Goal: Complete application form: Complete application form

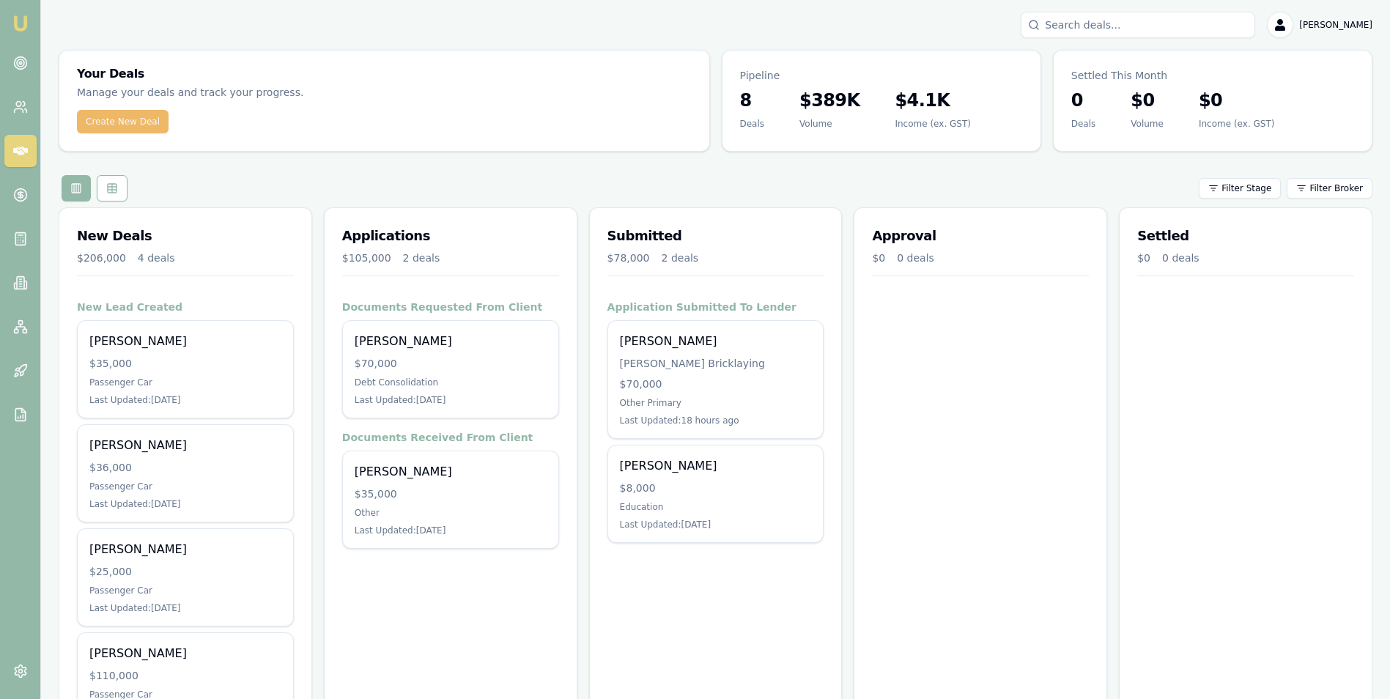
click at [123, 125] on button "Create New Deal" at bounding box center [123, 121] width 92 height 23
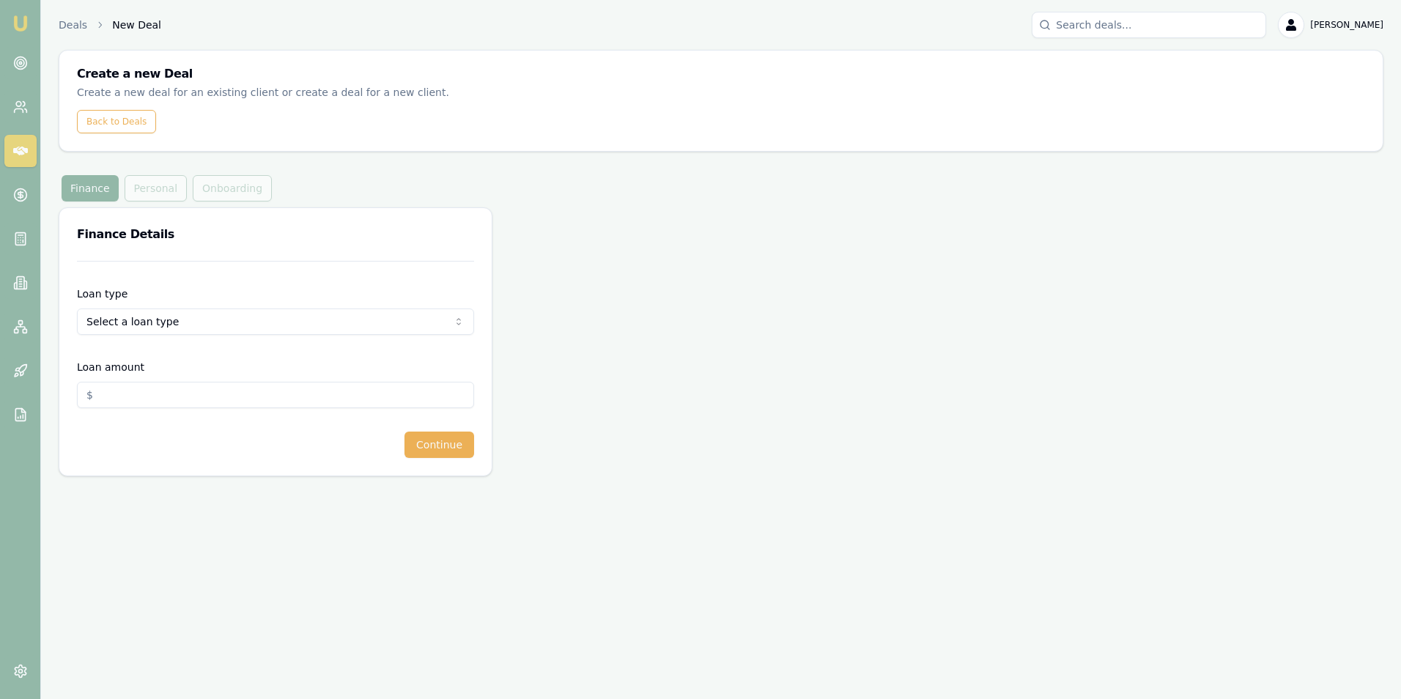
click at [165, 323] on html "Emu Broker Deals New Deal [PERSON_NAME] Toggle Menu Create a new Deal Create a …" at bounding box center [700, 349] width 1401 height 699
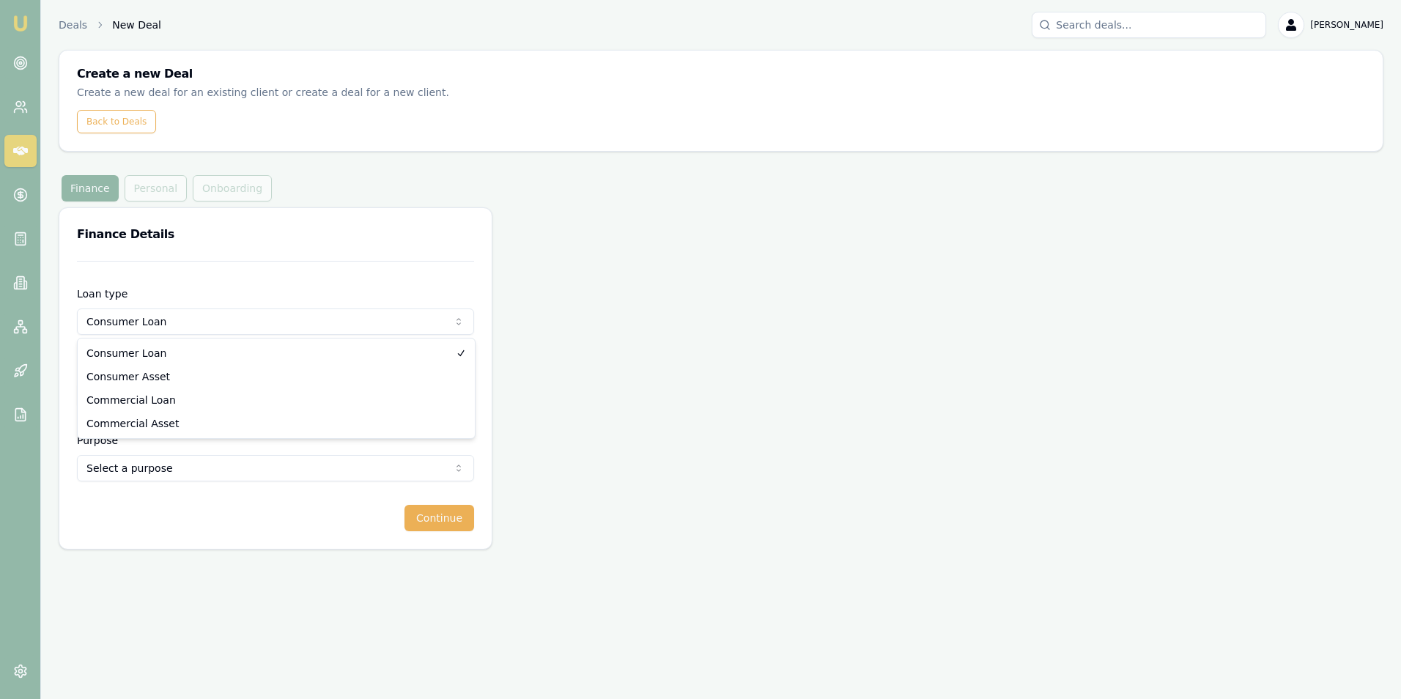
click at [183, 319] on html "Emu Broker Deals New Deal [PERSON_NAME] Toggle Menu Create a new Deal Create a …" at bounding box center [700, 349] width 1401 height 699
select select "COMMERCIAL_LOAN"
click at [179, 396] on input "Loan amount" at bounding box center [275, 395] width 397 height 26
type input "$5,000.00"
click at [184, 467] on html "Emu Broker Deals New Deal [PERSON_NAME] Toggle Menu Create a new Deal Create a …" at bounding box center [700, 349] width 1401 height 699
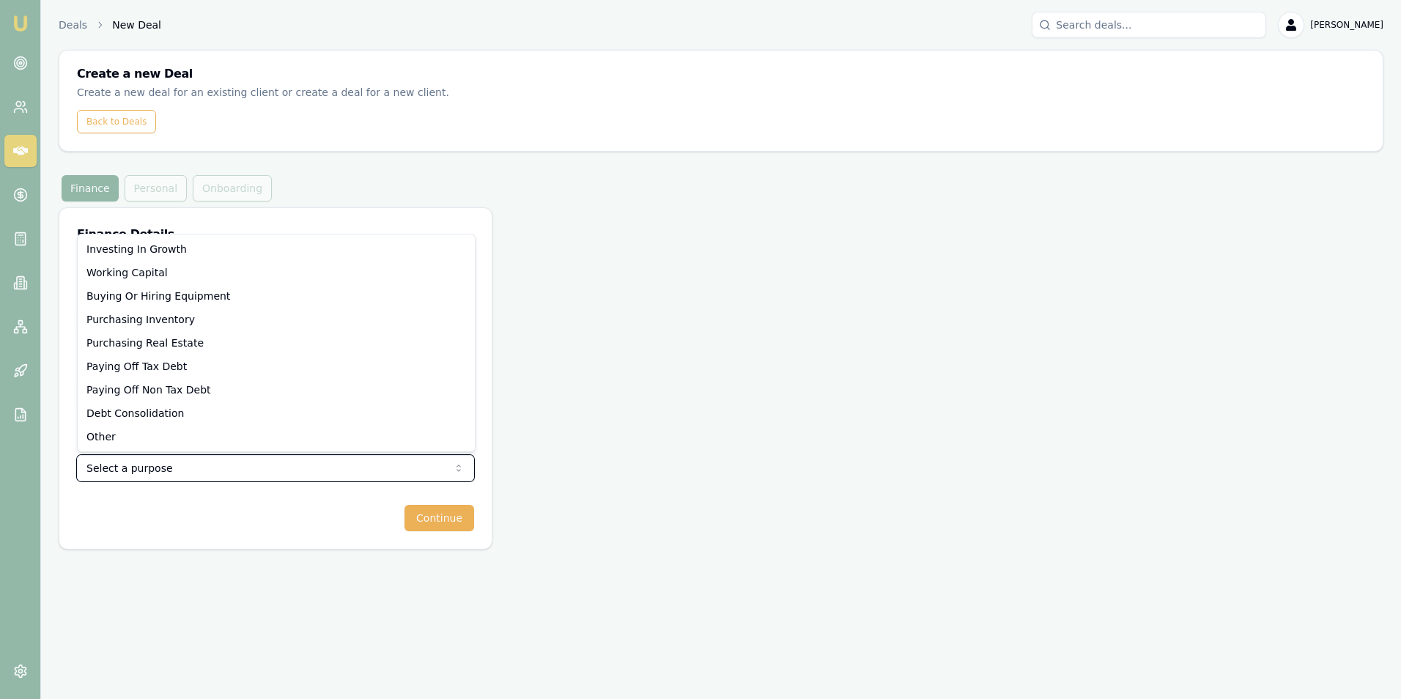
click at [204, 504] on html "Emu Broker Deals New Deal [PERSON_NAME] Toggle Menu Create a new Deal Create a …" at bounding box center [700, 349] width 1401 height 699
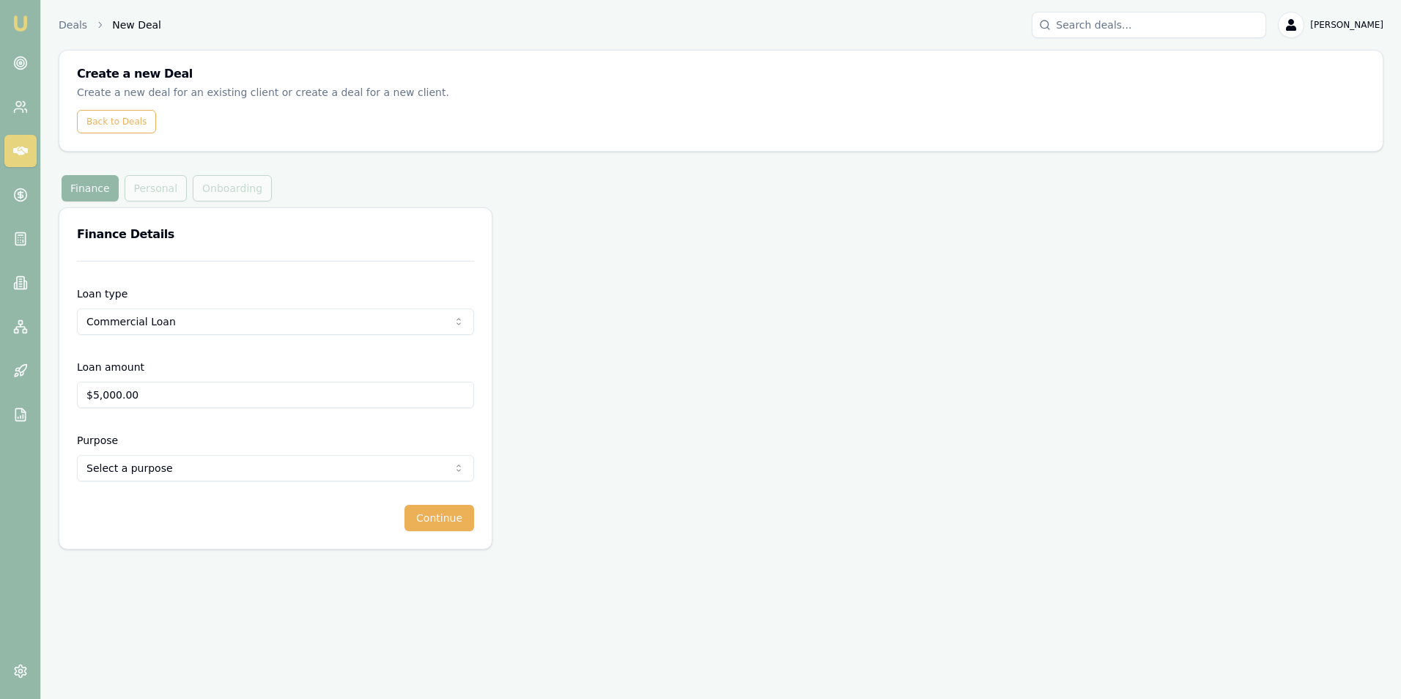
click at [183, 322] on html "Emu Broker Deals New Deal [PERSON_NAME] Toggle Menu Create a new Deal Create a …" at bounding box center [700, 349] width 1401 height 699
select select "CONSUMER_LOAN"
click at [215, 473] on html "Emu Broker Deals New Deal [PERSON_NAME] Toggle Menu Create a new Deal Create a …" at bounding box center [700, 349] width 1401 height 699
select select "DEBT_CONSOLIDATION"
click at [459, 515] on button "Continue" at bounding box center [440, 518] width 70 height 26
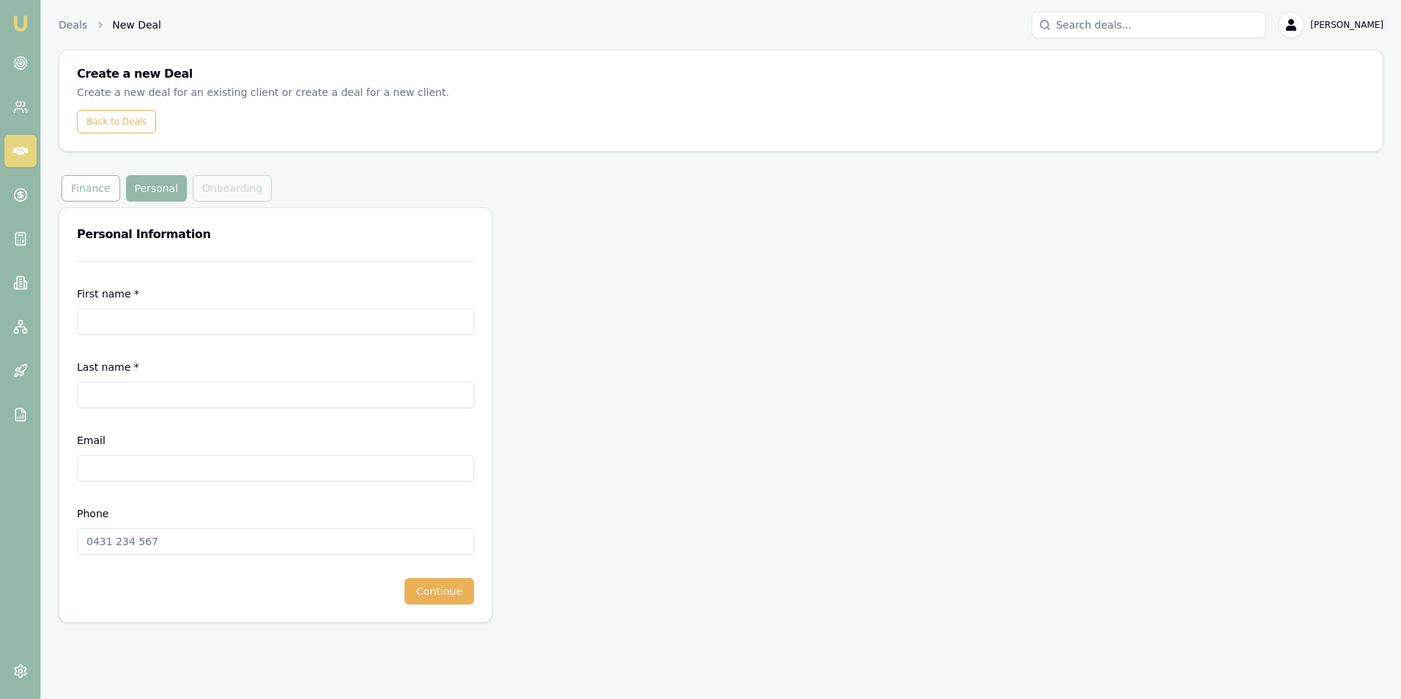
click at [142, 317] on input "First name *" at bounding box center [275, 322] width 397 height 26
type input "Lane"
click at [137, 393] on input "Last name *" at bounding box center [275, 395] width 397 height 26
type input "[PERSON_NAME]"
click at [122, 465] on input "Email" at bounding box center [275, 468] width 397 height 26
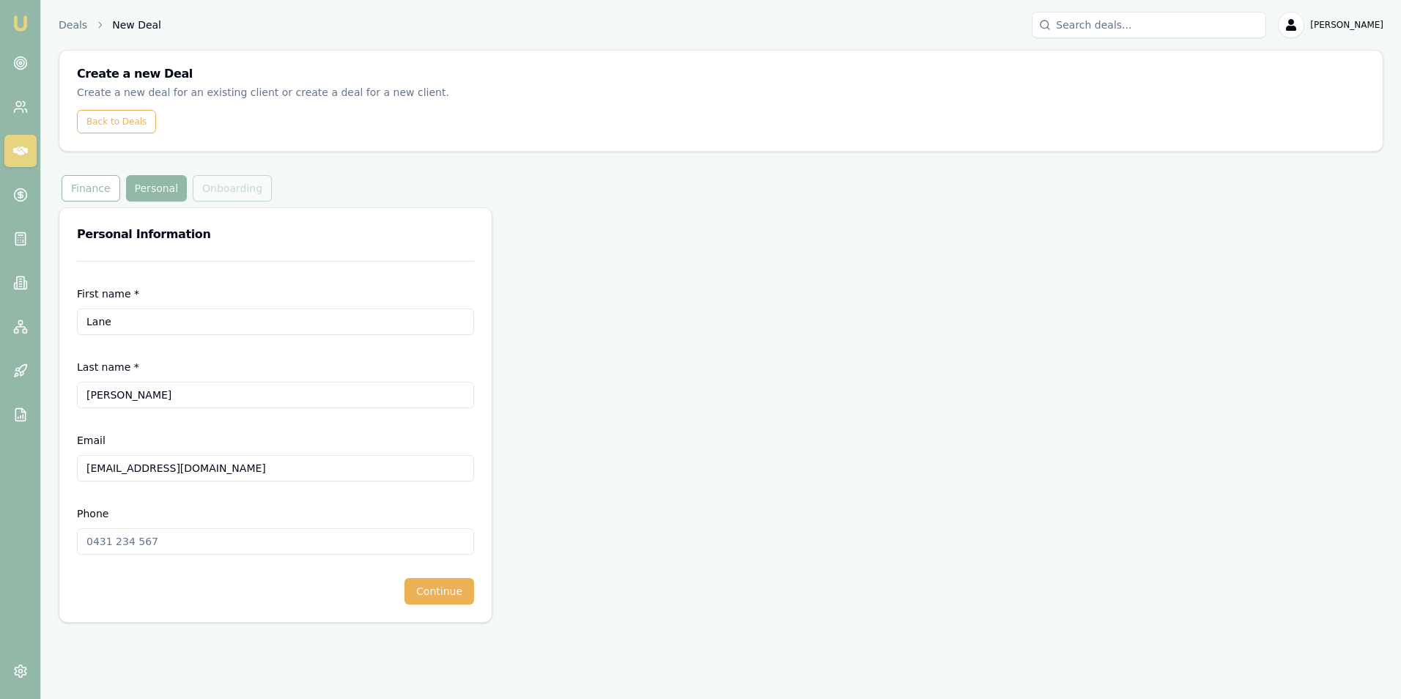
type input "[EMAIL_ADDRESS][DOMAIN_NAME]"
click at [184, 544] on input "Phone" at bounding box center [275, 541] width 397 height 26
type input "0403 076 177"
click at [456, 590] on button "Continue" at bounding box center [440, 591] width 70 height 26
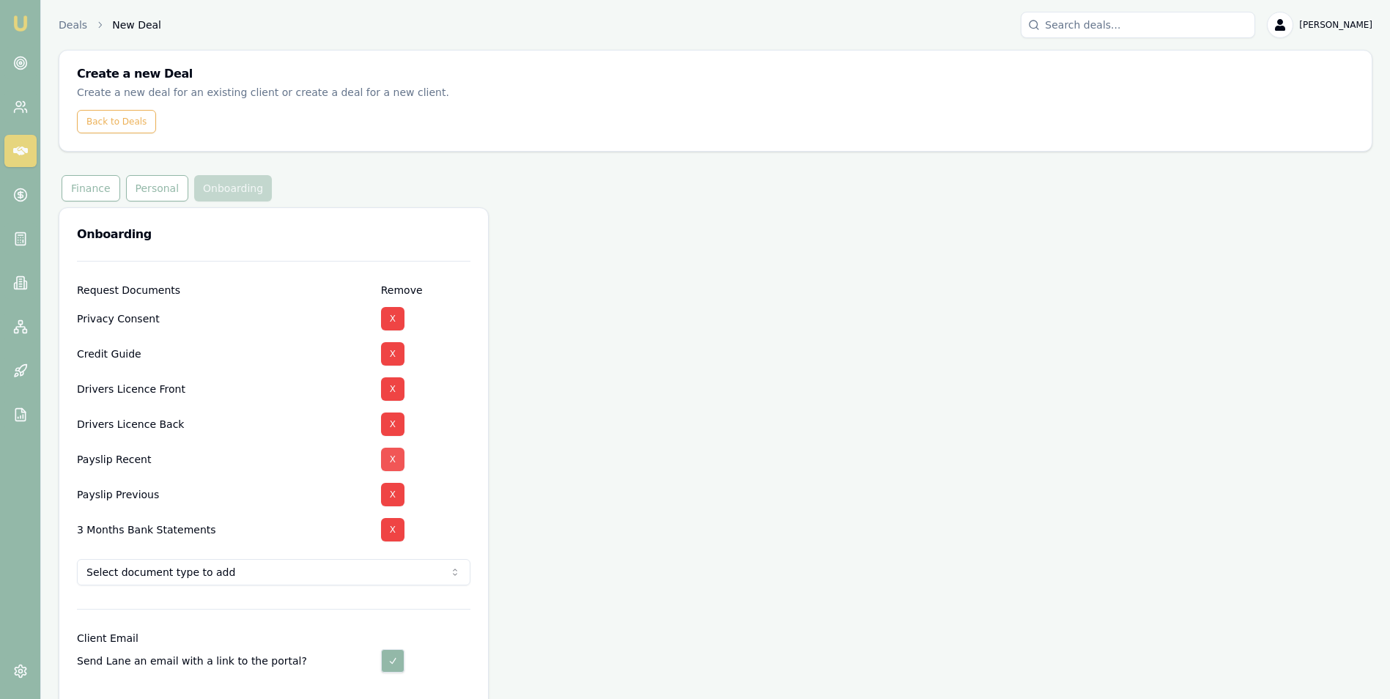
click at [390, 459] on button "X" at bounding box center [392, 459] width 23 height 23
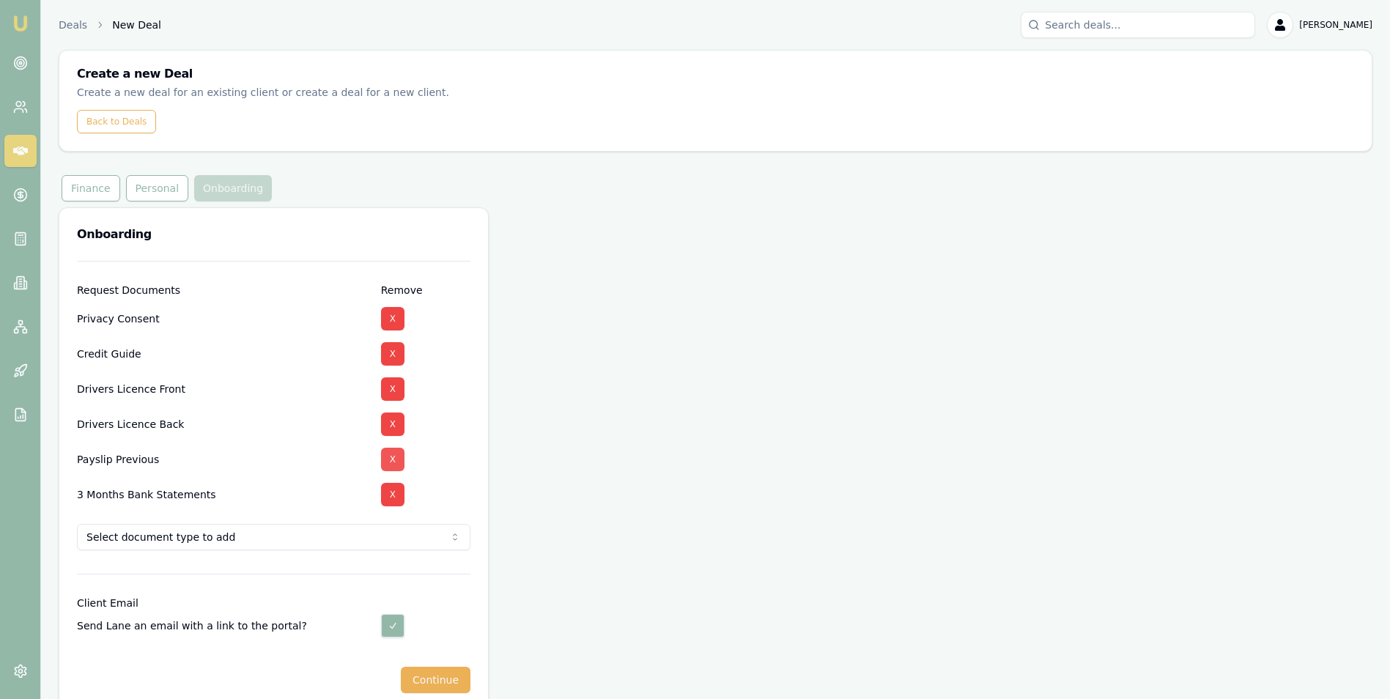
click at [391, 457] on button "X" at bounding box center [392, 459] width 23 height 23
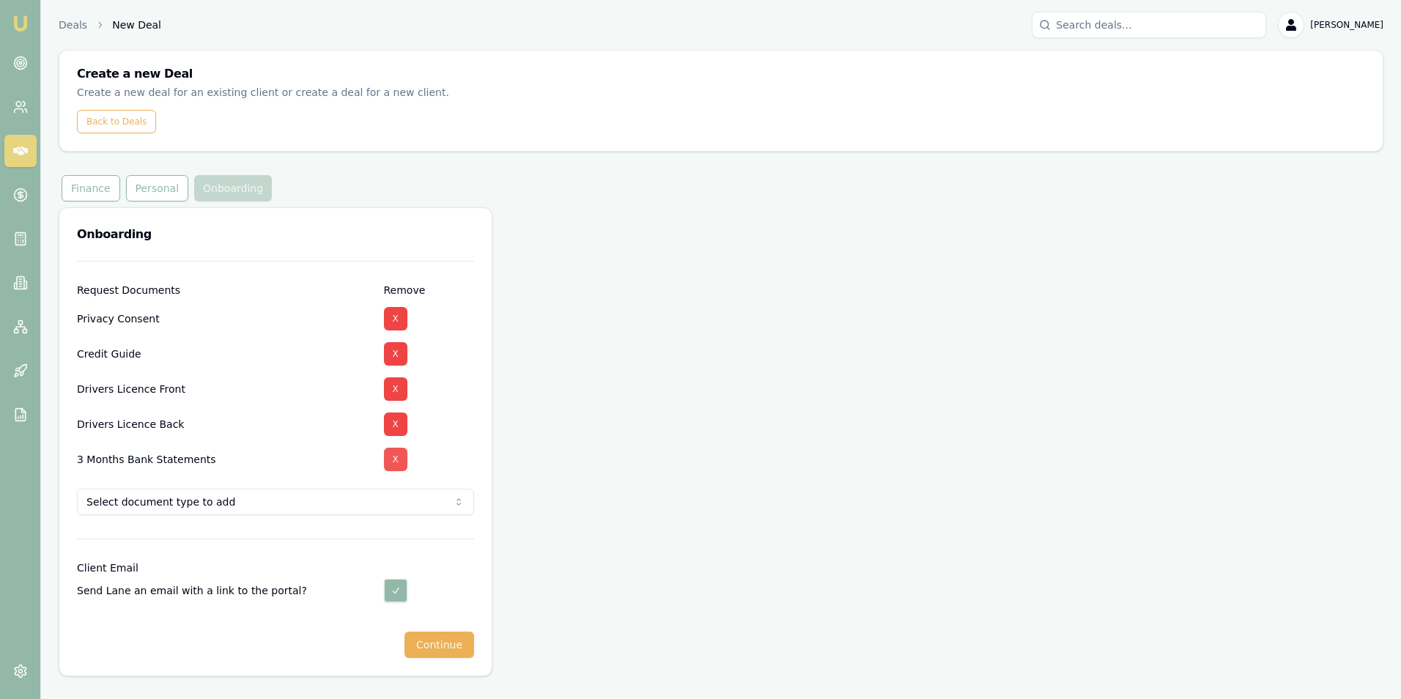
click at [394, 457] on button "X" at bounding box center [395, 459] width 23 height 23
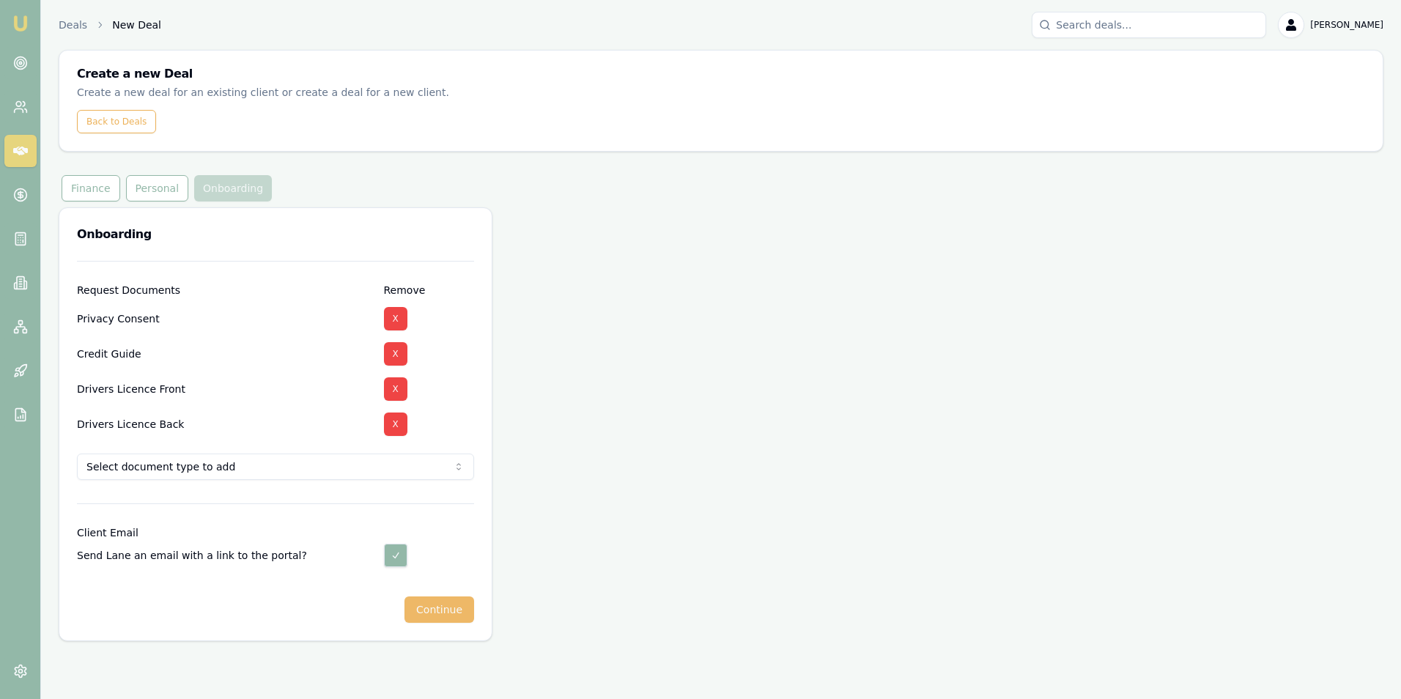
click at [448, 607] on button "Continue" at bounding box center [440, 610] width 70 height 26
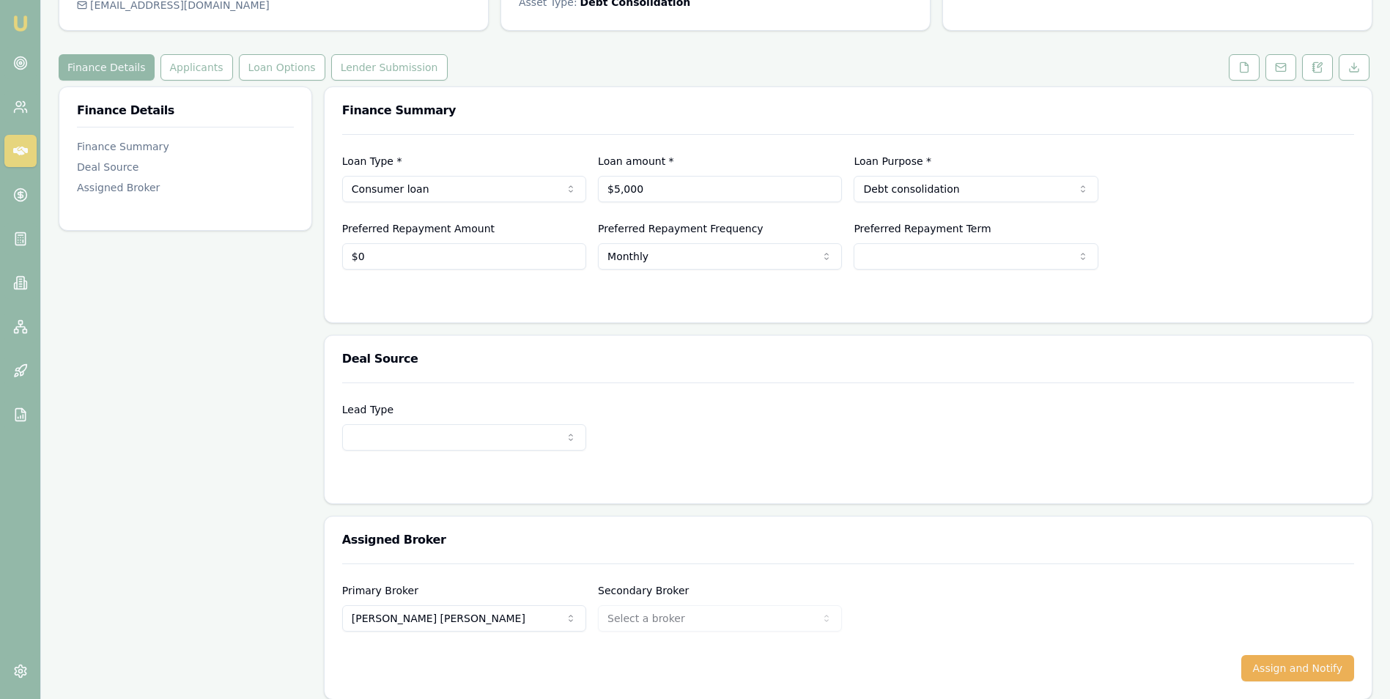
scroll to position [152, 0]
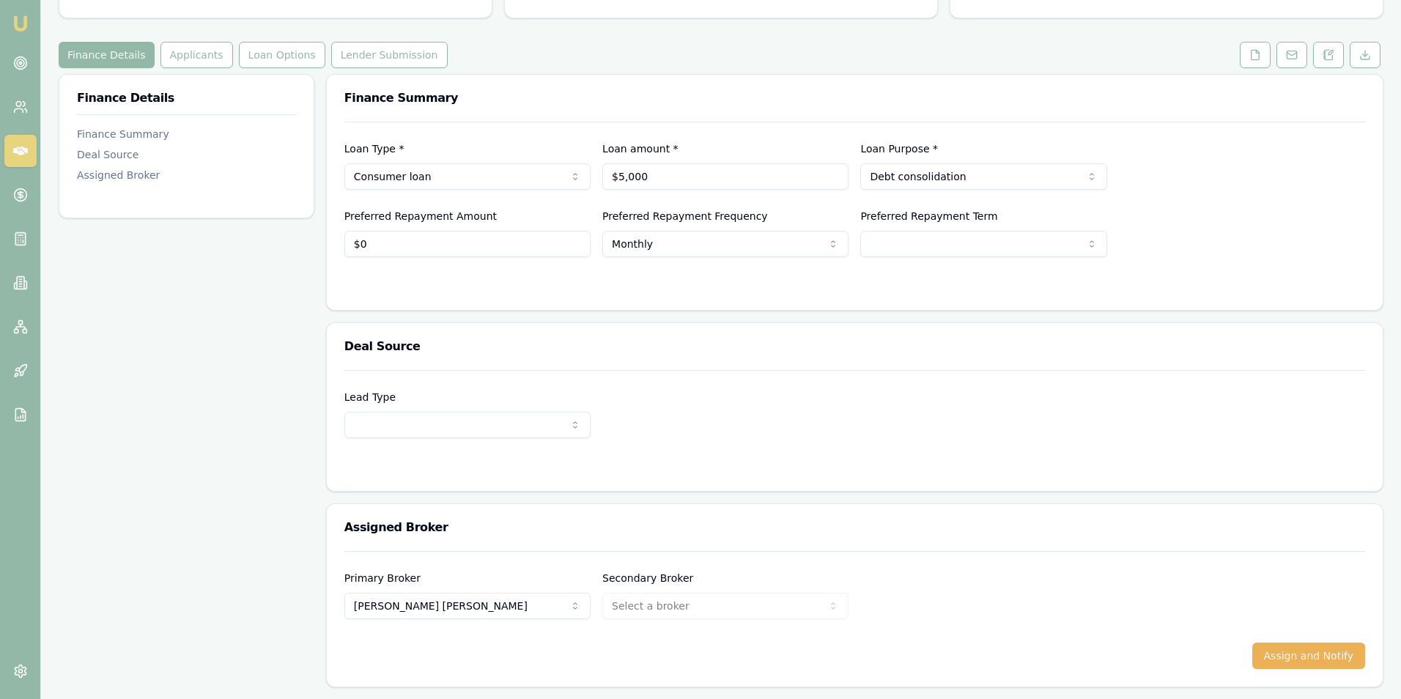
click at [394, 422] on html "Emu Broker Deals View D-Q7RMIVZ1YE [PERSON_NAME] Toggle Menu Customer [PERSON_N…" at bounding box center [700, 197] width 1401 height 699
click at [432, 243] on input "0" at bounding box center [464, 244] width 244 height 26
type input "$100"
click at [910, 284] on div at bounding box center [848, 287] width 1012 height 12
select select "60"
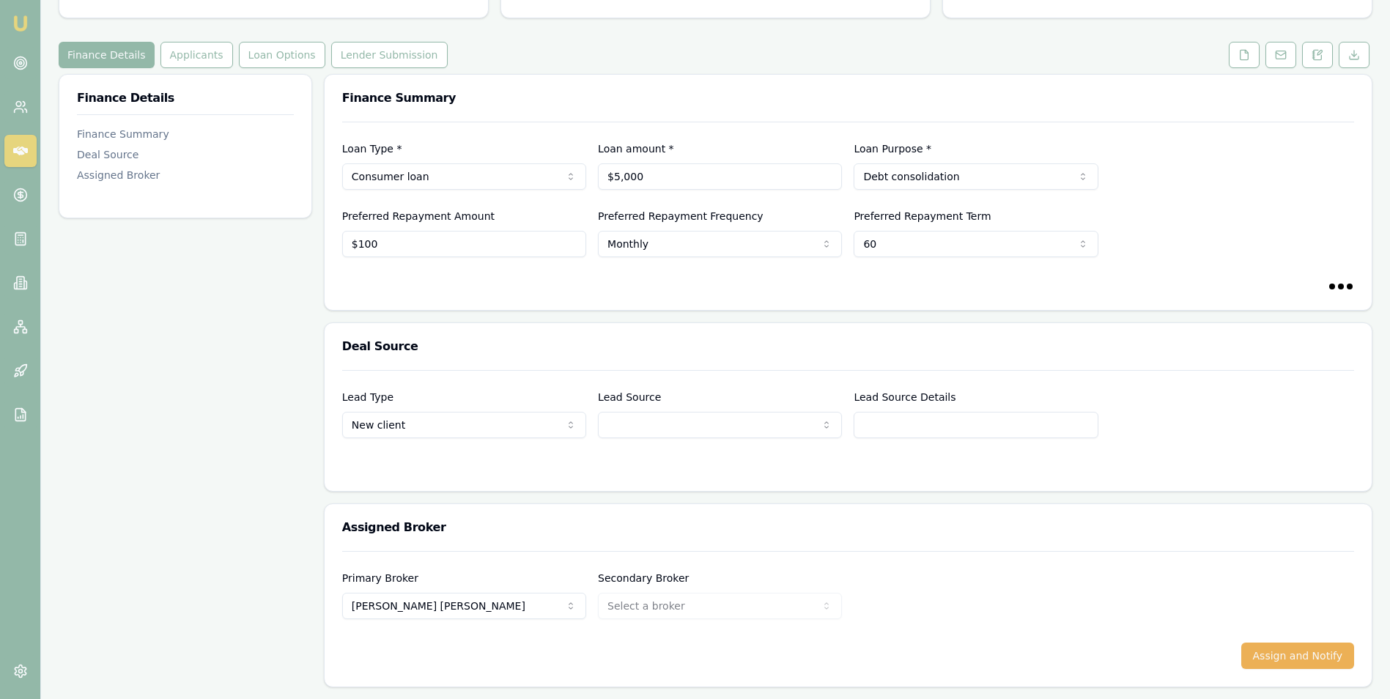
click at [927, 245] on html "Emu Broker Deals View D-Q7RMIVZ1YE [PERSON_NAME] Toggle Menu Customer [PERSON_N…" at bounding box center [695, 197] width 1390 height 699
click at [1274, 650] on button "Assign and Notify" at bounding box center [1297, 656] width 113 height 26
click at [201, 51] on button "Applicants" at bounding box center [196, 55] width 73 height 26
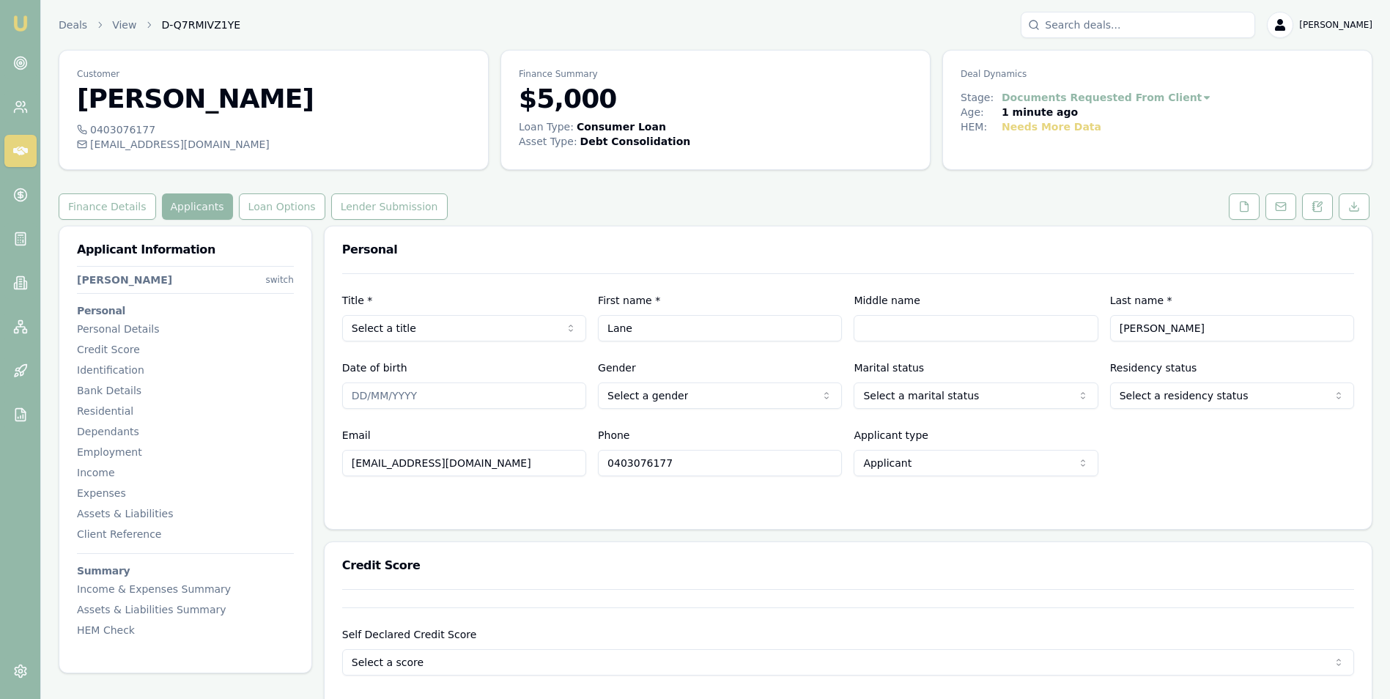
click at [483, 332] on html "Emu Broker Deals View D-Q7RMIVZ1YE [PERSON_NAME] Toggle Menu Customer [PERSON_N…" at bounding box center [695, 349] width 1390 height 699
click at [635, 333] on input "Lane" at bounding box center [720, 328] width 244 height 26
click at [744, 500] on div at bounding box center [848, 506] width 1012 height 12
click at [663, 391] on html "Emu Broker Deals View D-Q7RMIVZ1YE [PERSON_NAME] Toggle Menu Customer [PERSON_N…" at bounding box center [695, 349] width 1390 height 699
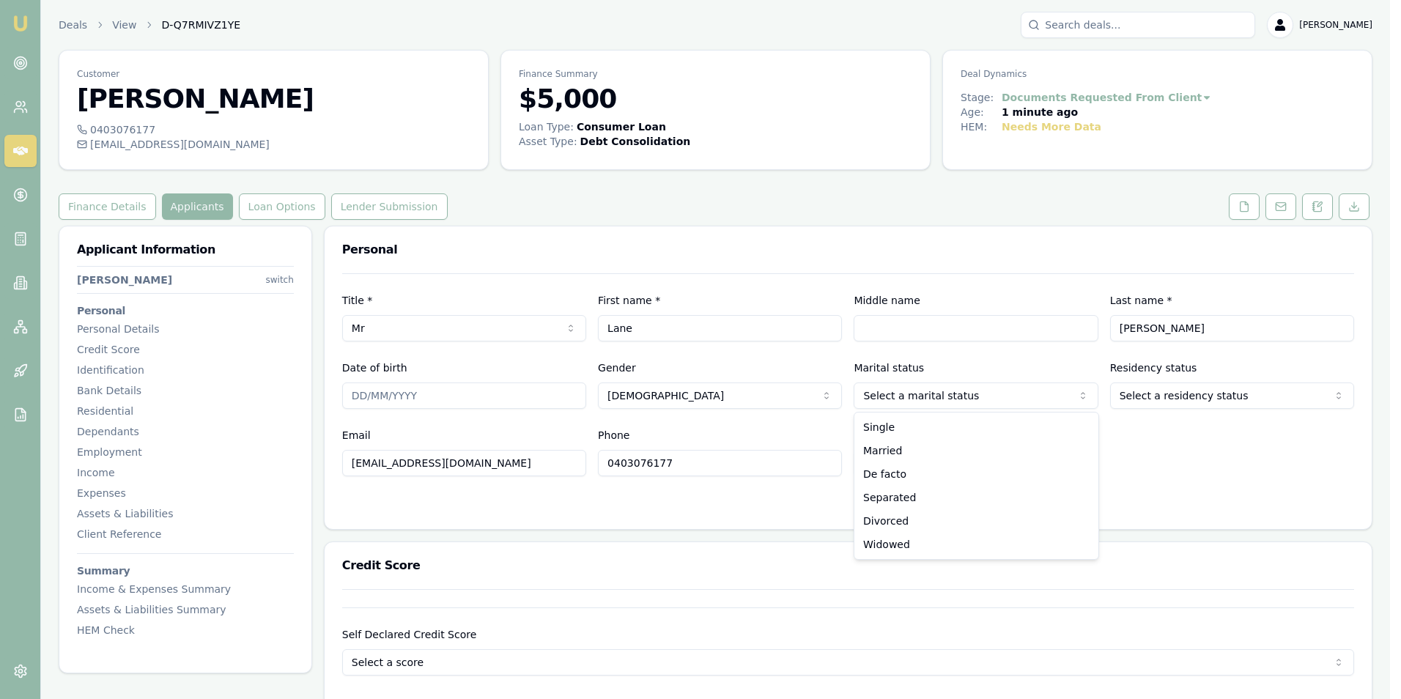
click at [949, 398] on html "Emu Broker Deals View D-Q7RMIVZ1YE [PERSON_NAME] Toggle Menu Customer [PERSON_N…" at bounding box center [700, 349] width 1401 height 699
select select "DIVORCED"
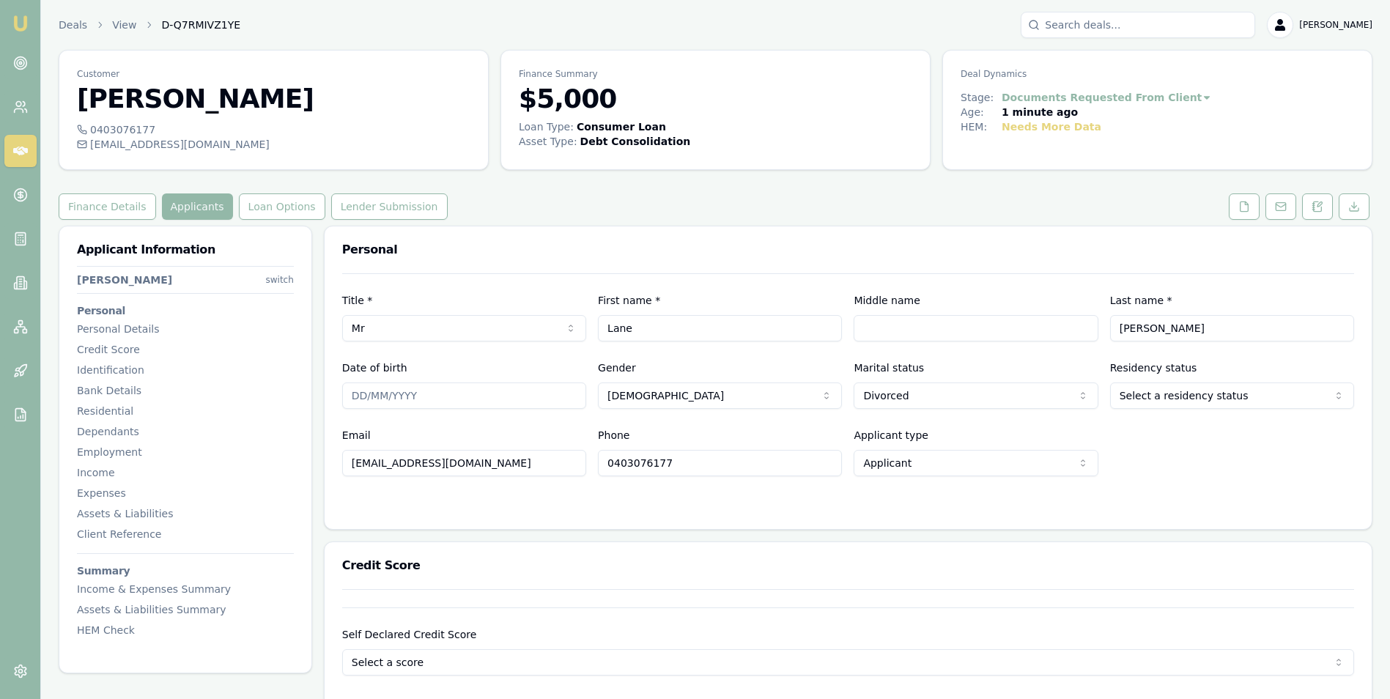
click at [1148, 395] on html "Emu Broker Deals View D-Q7RMIVZ1YE [PERSON_NAME] Toggle Menu Customer [PERSON_N…" at bounding box center [695, 349] width 1390 height 699
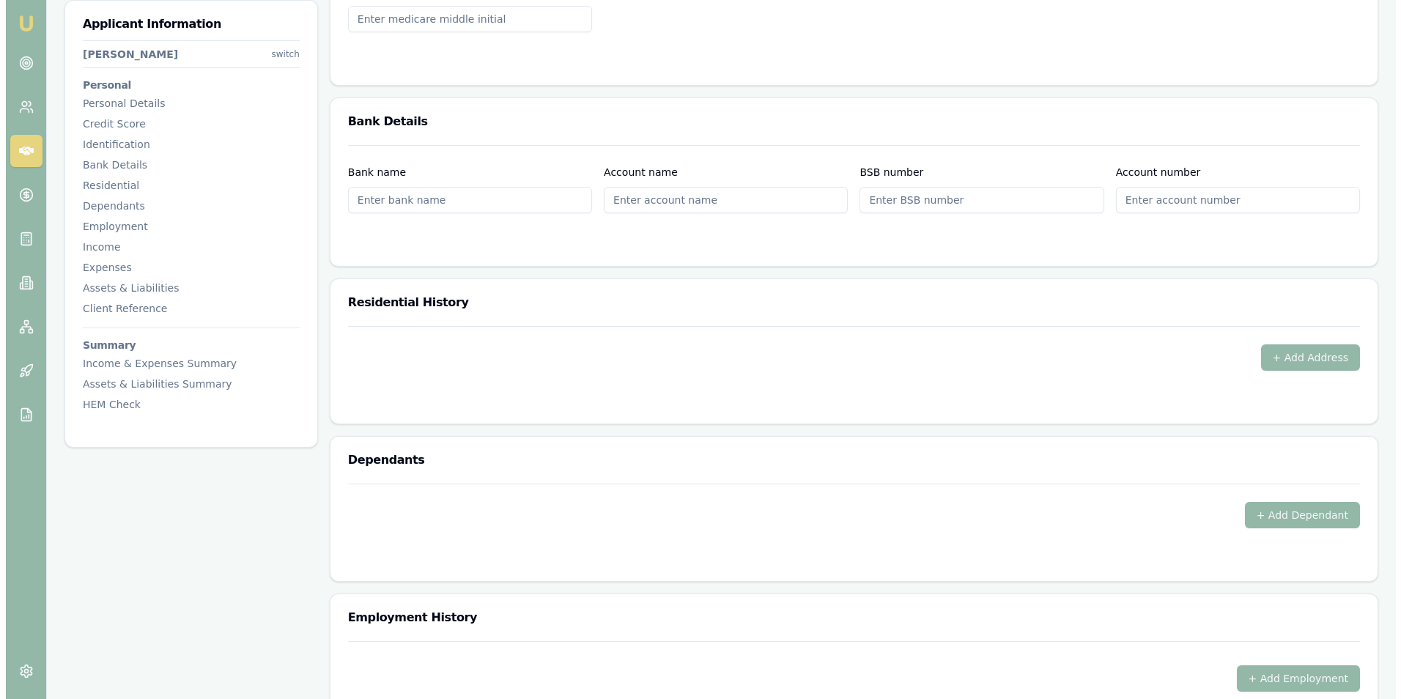
scroll to position [1099, 0]
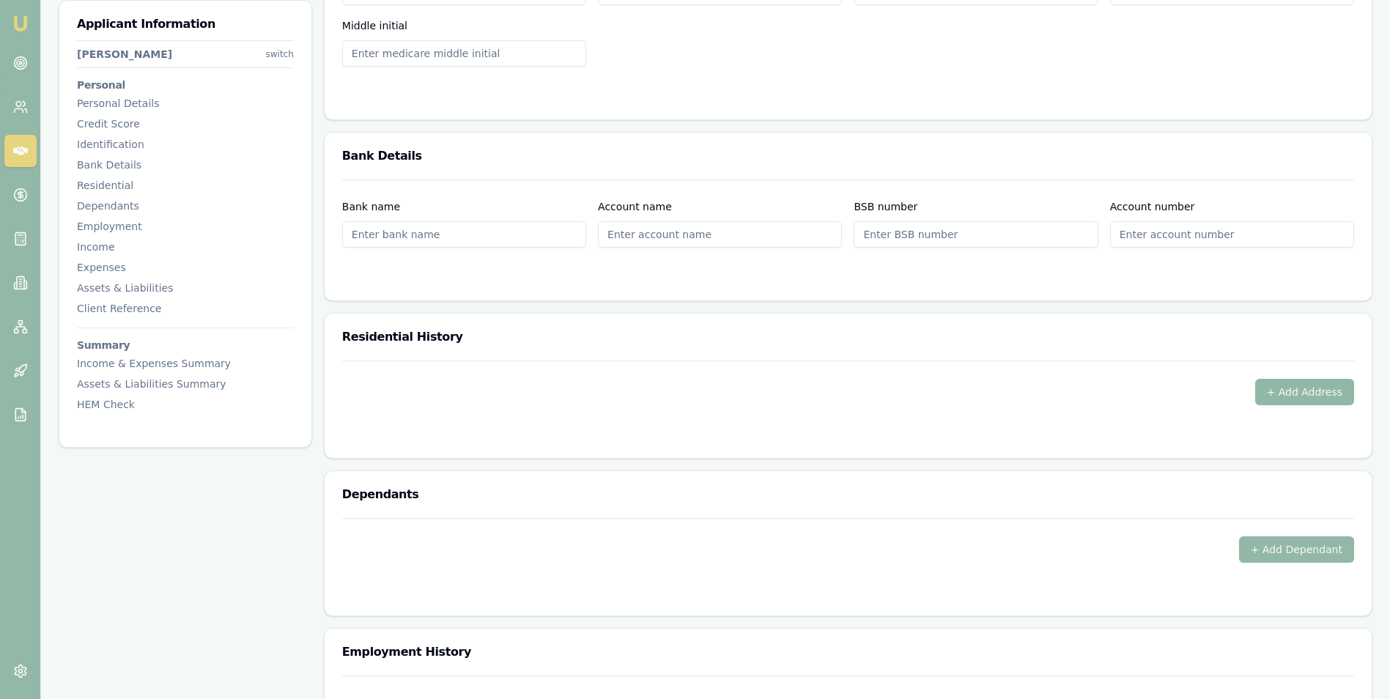
click at [1278, 386] on button "+ Add Address" at bounding box center [1305, 392] width 100 height 26
click at [1271, 390] on button "+ Add Address" at bounding box center [1305, 392] width 100 height 26
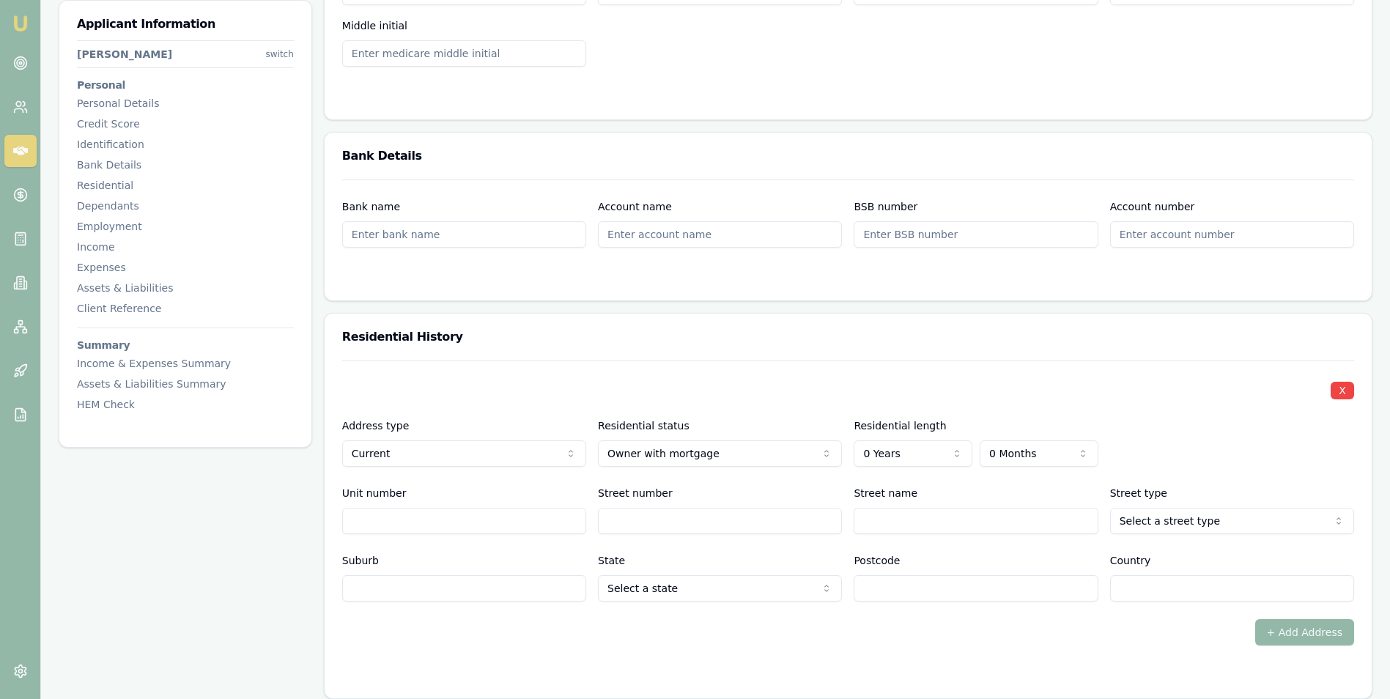
click at [469, 515] on input "Unit number" at bounding box center [464, 521] width 244 height 26
type input "19"
click at [629, 522] on input "Street number" at bounding box center [720, 521] width 244 height 26
type input "224"
click at [924, 524] on input "Street name" at bounding box center [976, 521] width 244 height 26
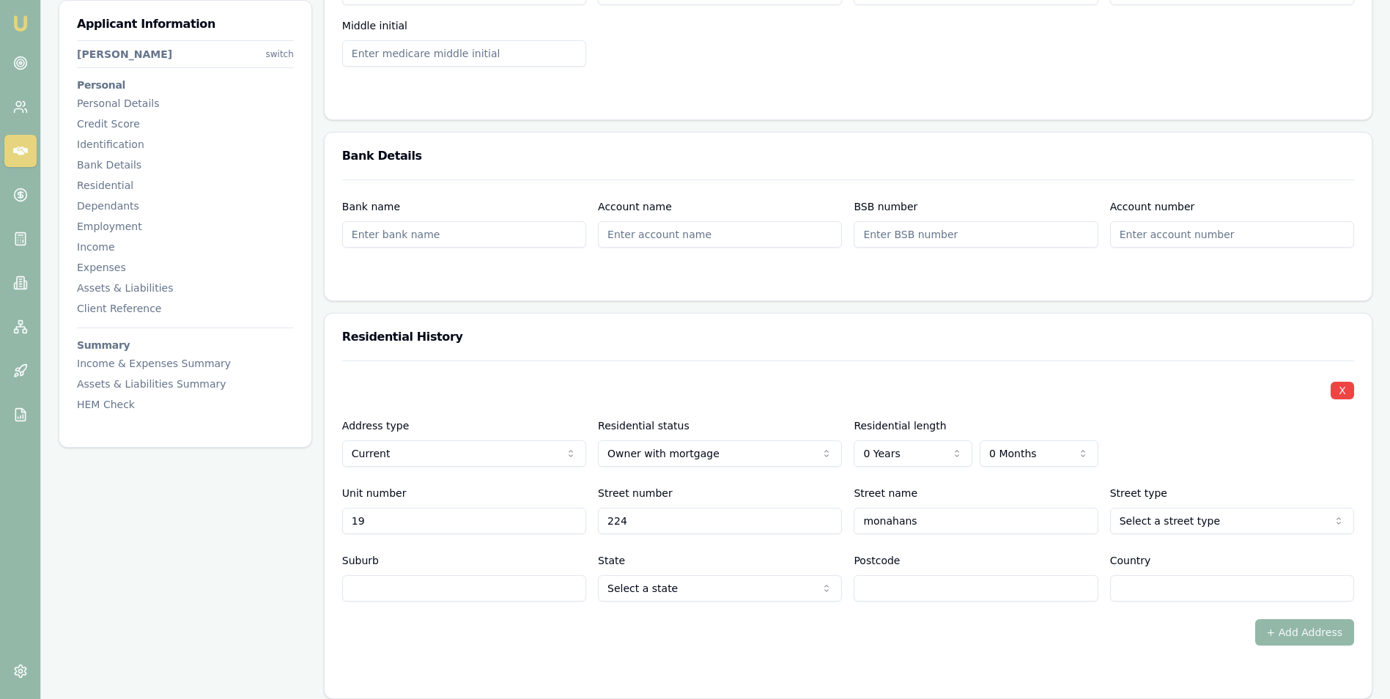
drag, startPoint x: 926, startPoint y: 516, endPoint x: 805, endPoint y: 518, distance: 121.7
click at [805, 518] on div "Unit number [GEOGRAPHIC_DATA] name [GEOGRAPHIC_DATA] type Select a street type …" at bounding box center [848, 509] width 1012 height 50
type input "Monahans"
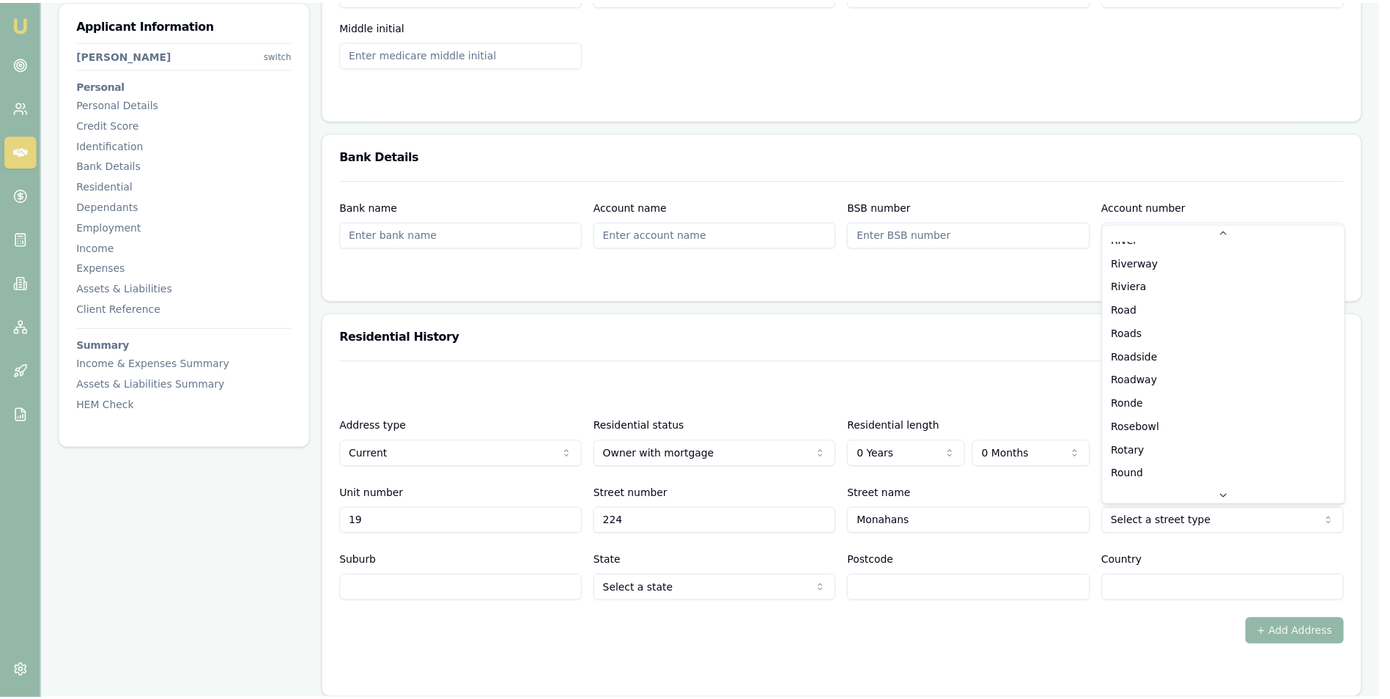
scroll to position [3465, 0]
select select "Road"
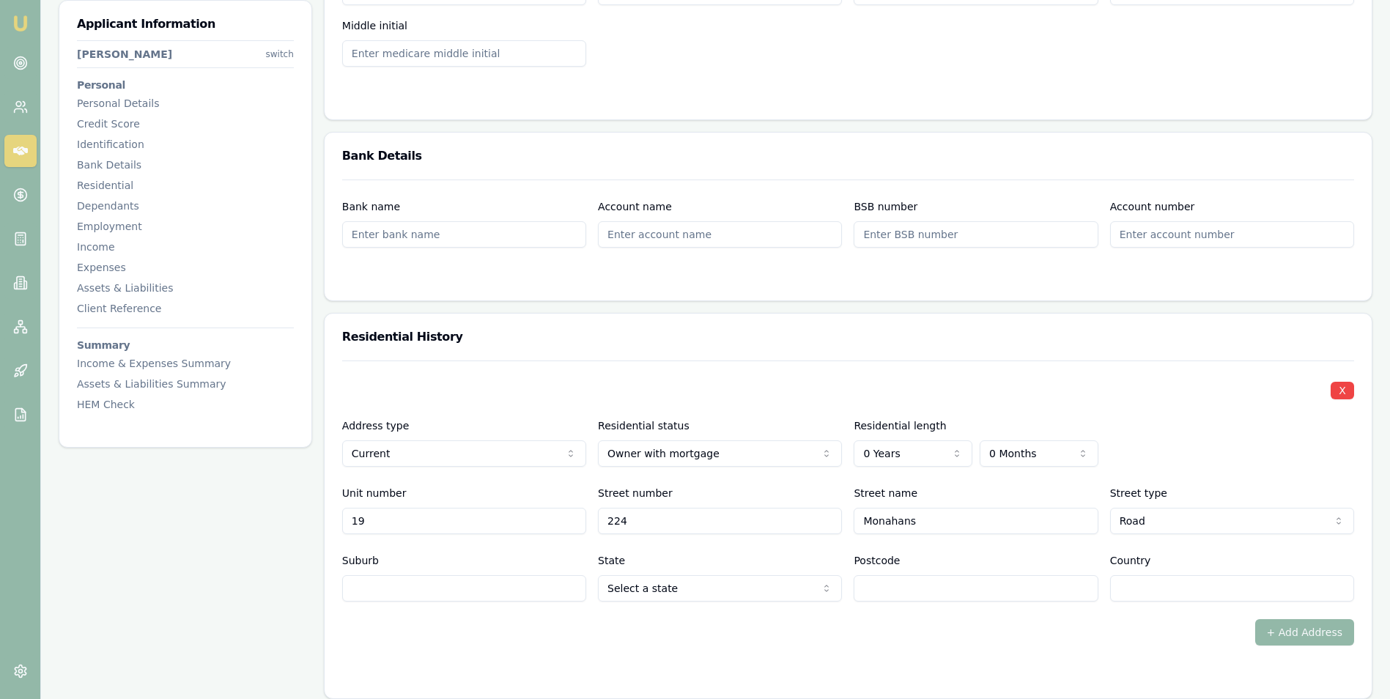
click at [495, 591] on input "Suburb" at bounding box center [464, 588] width 244 height 26
type input "Cranbourne"
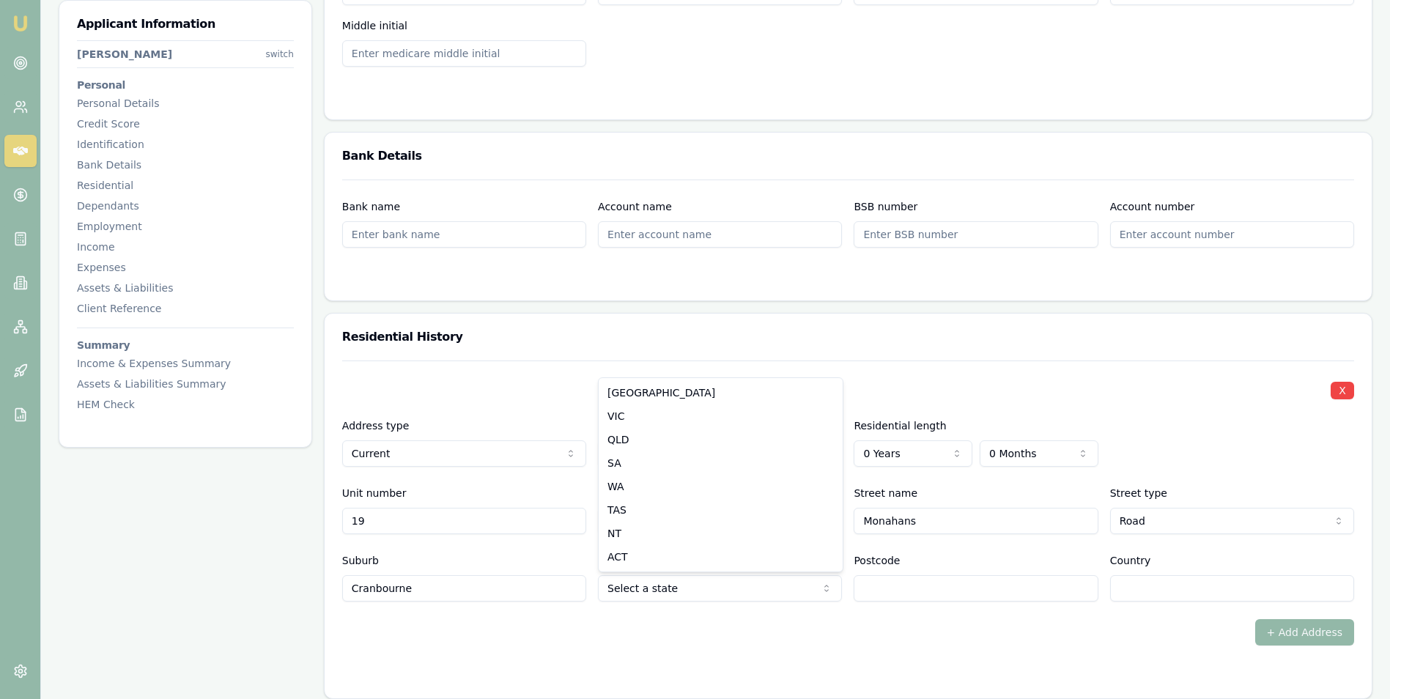
select select "VIC"
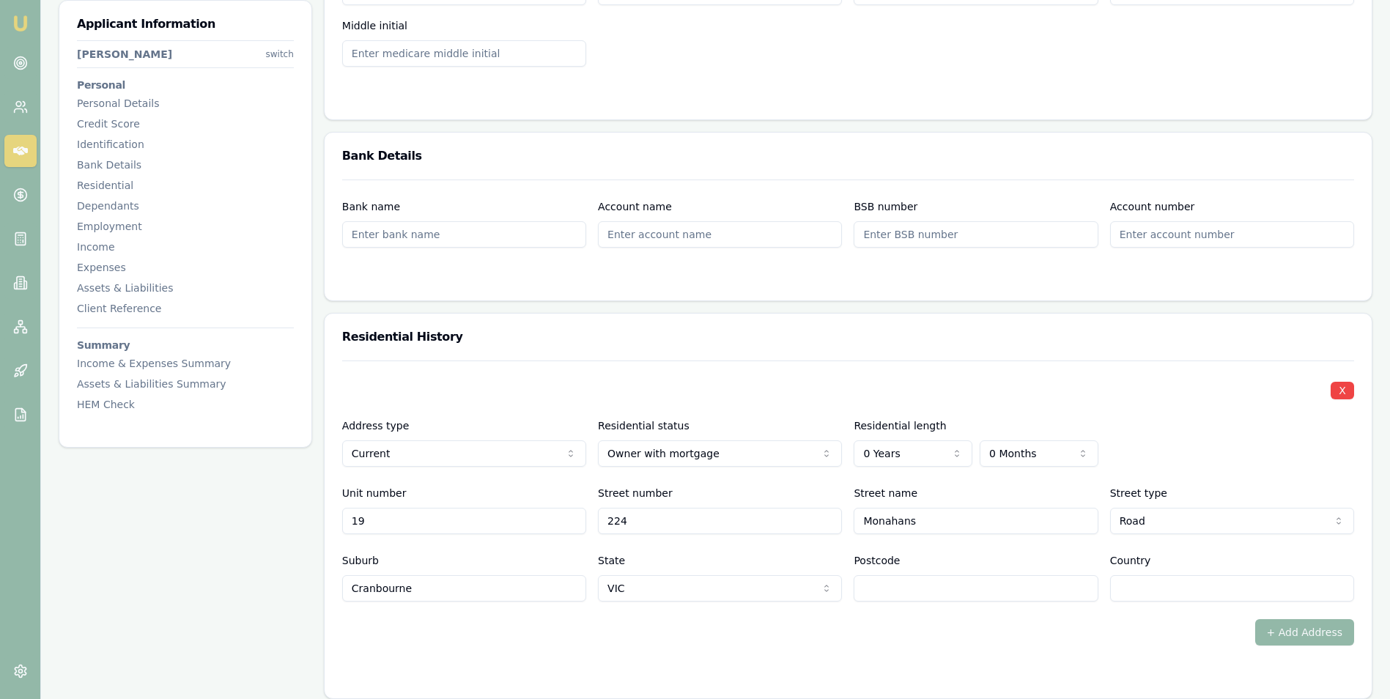
click at [903, 586] on input "Postcode" at bounding box center [976, 588] width 244 height 26
type input "3977"
click at [1142, 586] on input "Country" at bounding box center [1232, 588] width 244 height 26
type input "[GEOGRAPHIC_DATA]"
click at [1075, 607] on div "X Address type Current Current Previous Residential status Owner with mortgage …" at bounding box center [848, 503] width 1012 height 285
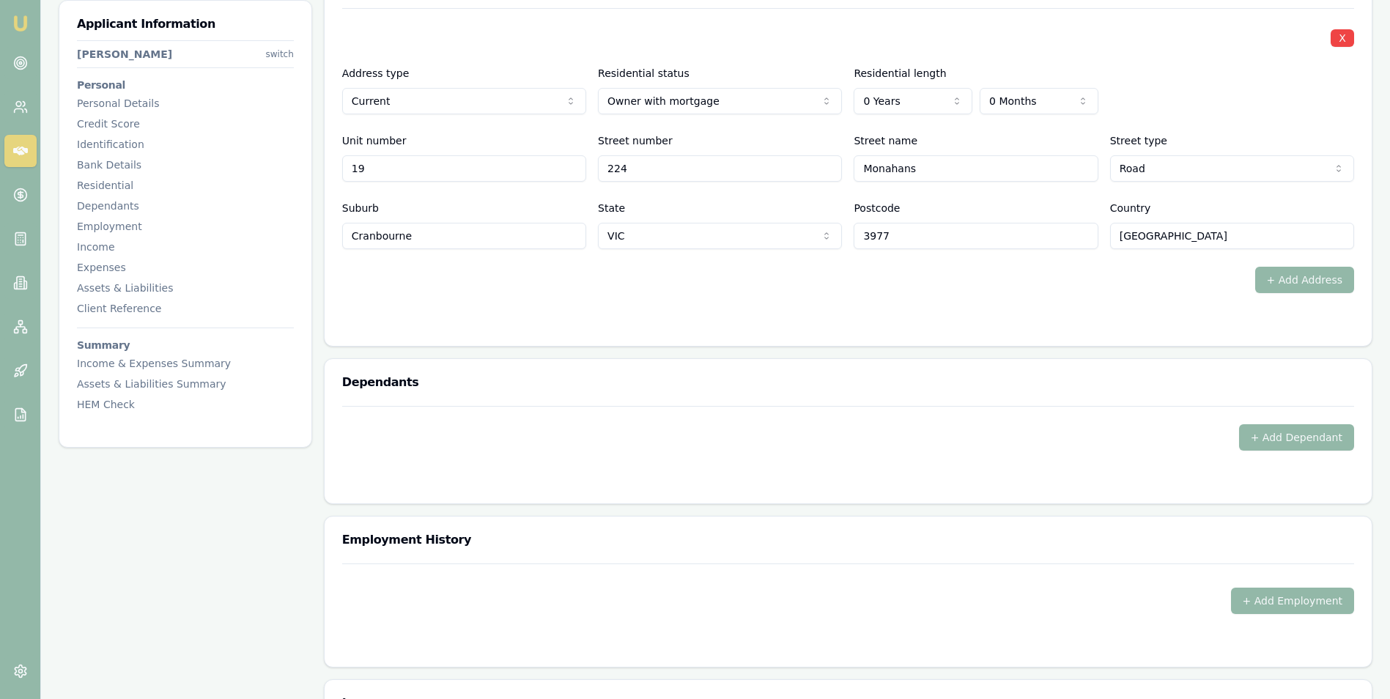
scroll to position [1539, 0]
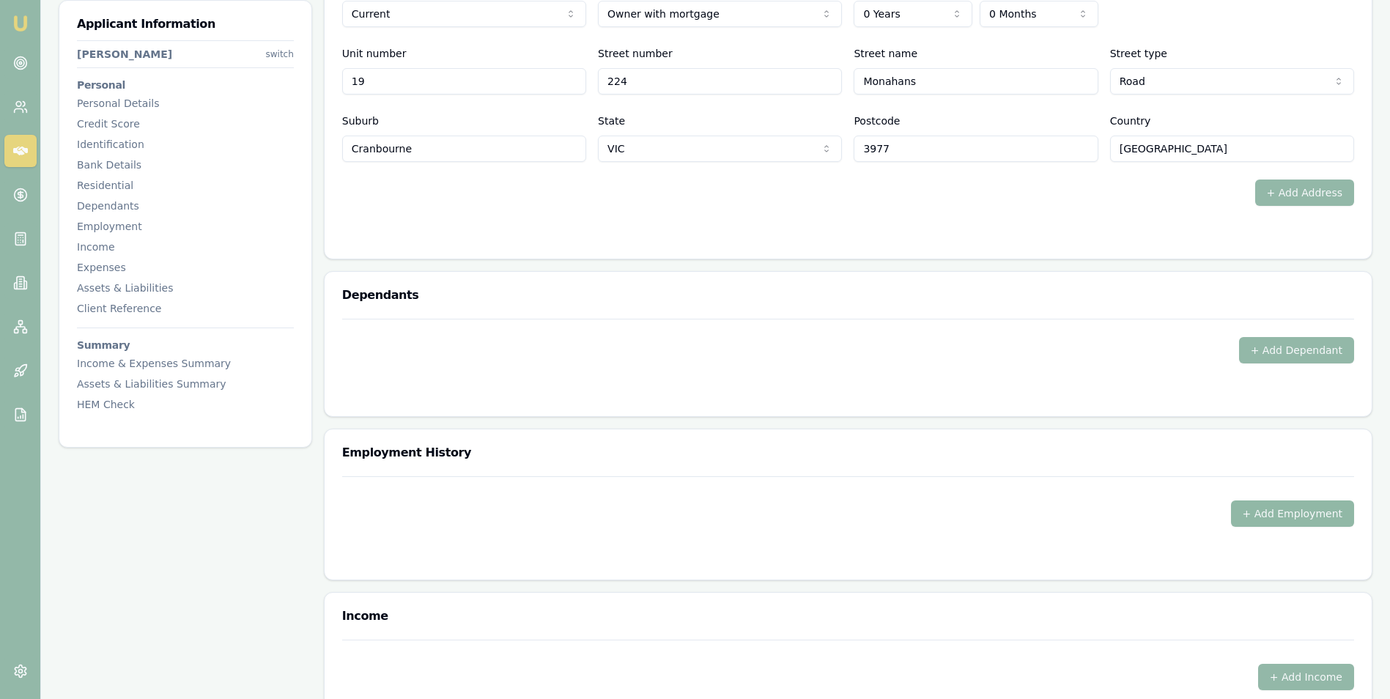
click at [1253, 509] on button "+ Add Employment" at bounding box center [1292, 514] width 123 height 26
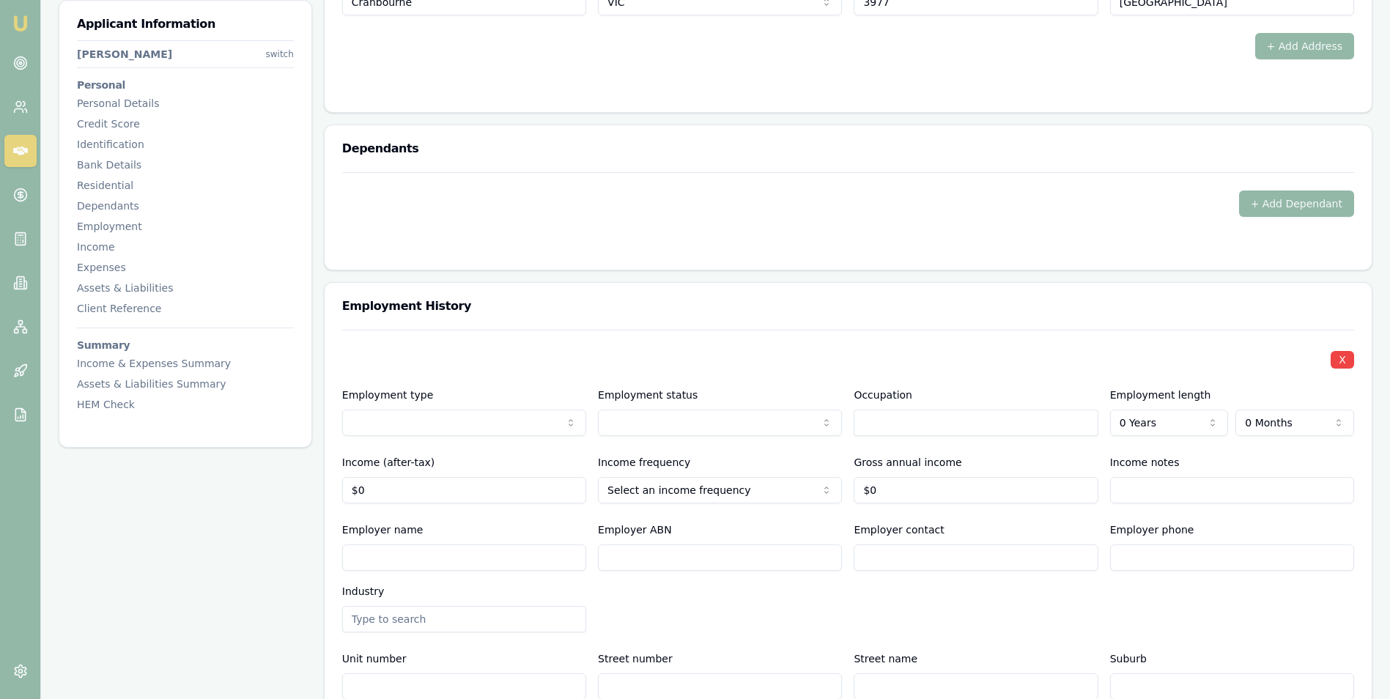
scroll to position [1759, 0]
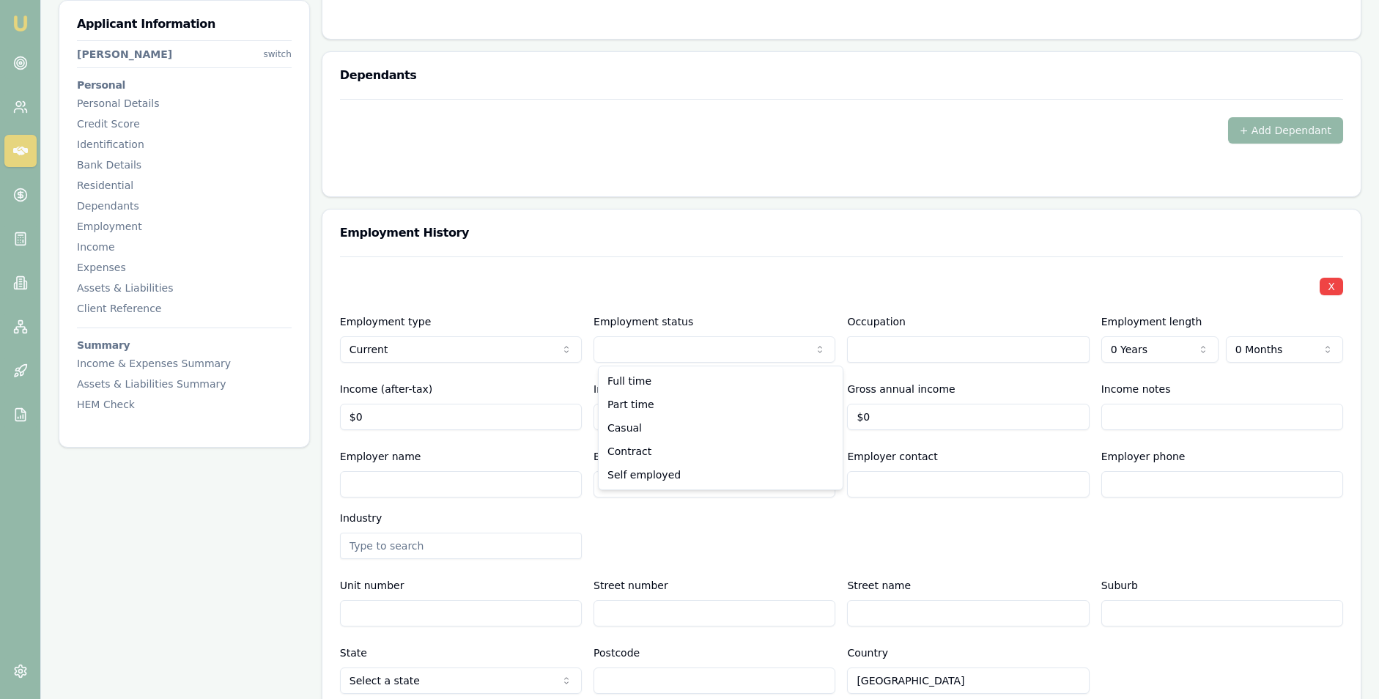
select select "SELF_EMPLOYED"
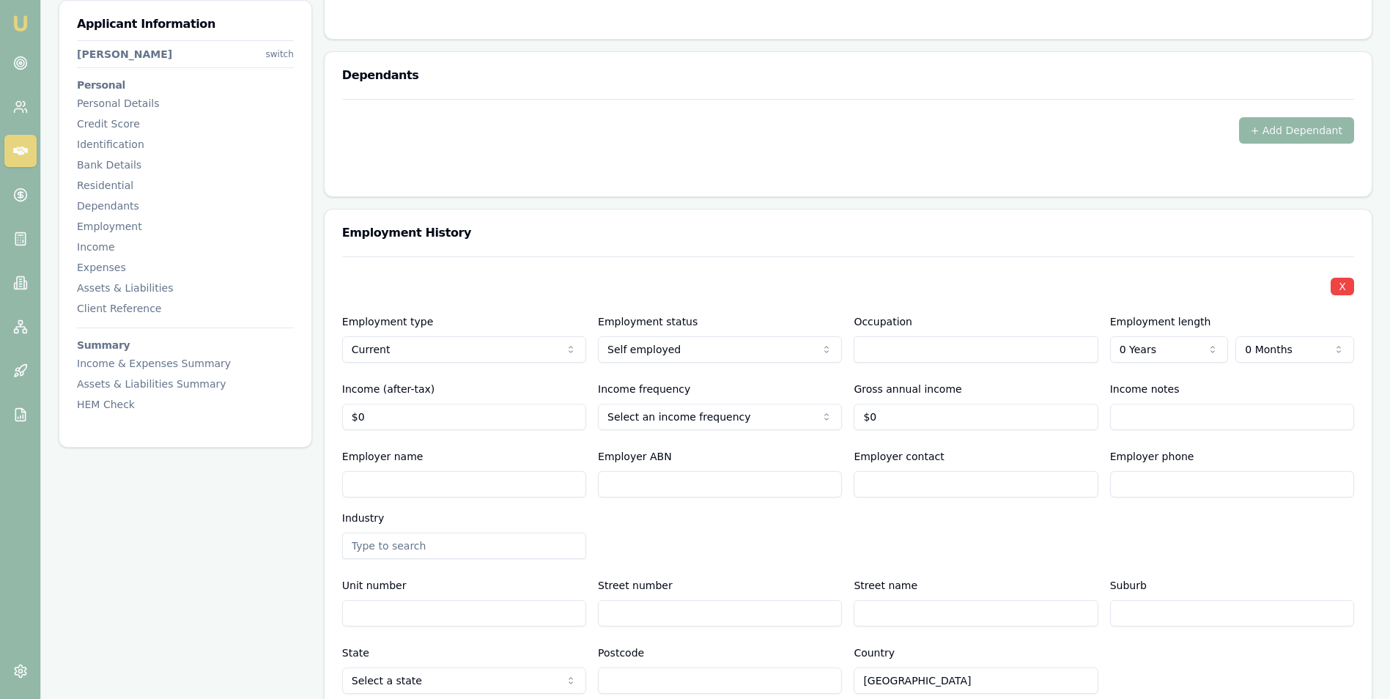
click at [904, 355] on input "text" at bounding box center [976, 349] width 244 height 26
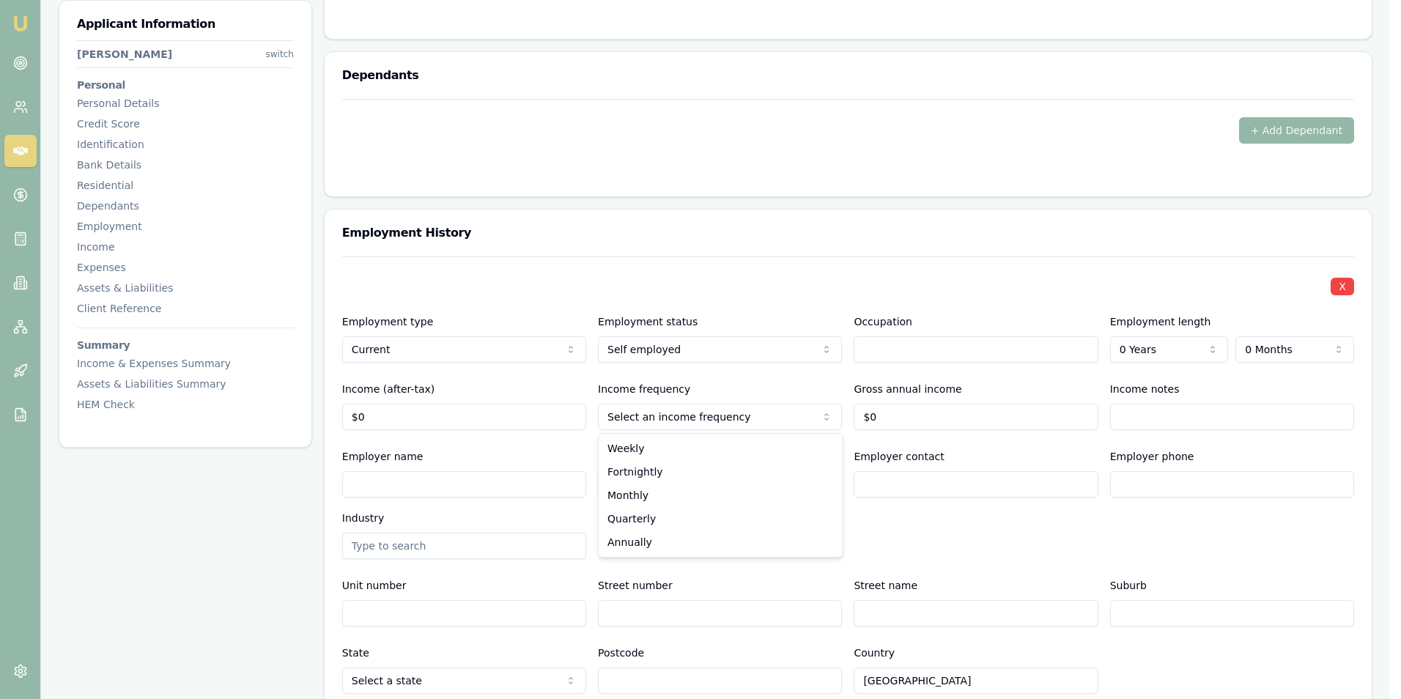
select select "ANNUALLY"
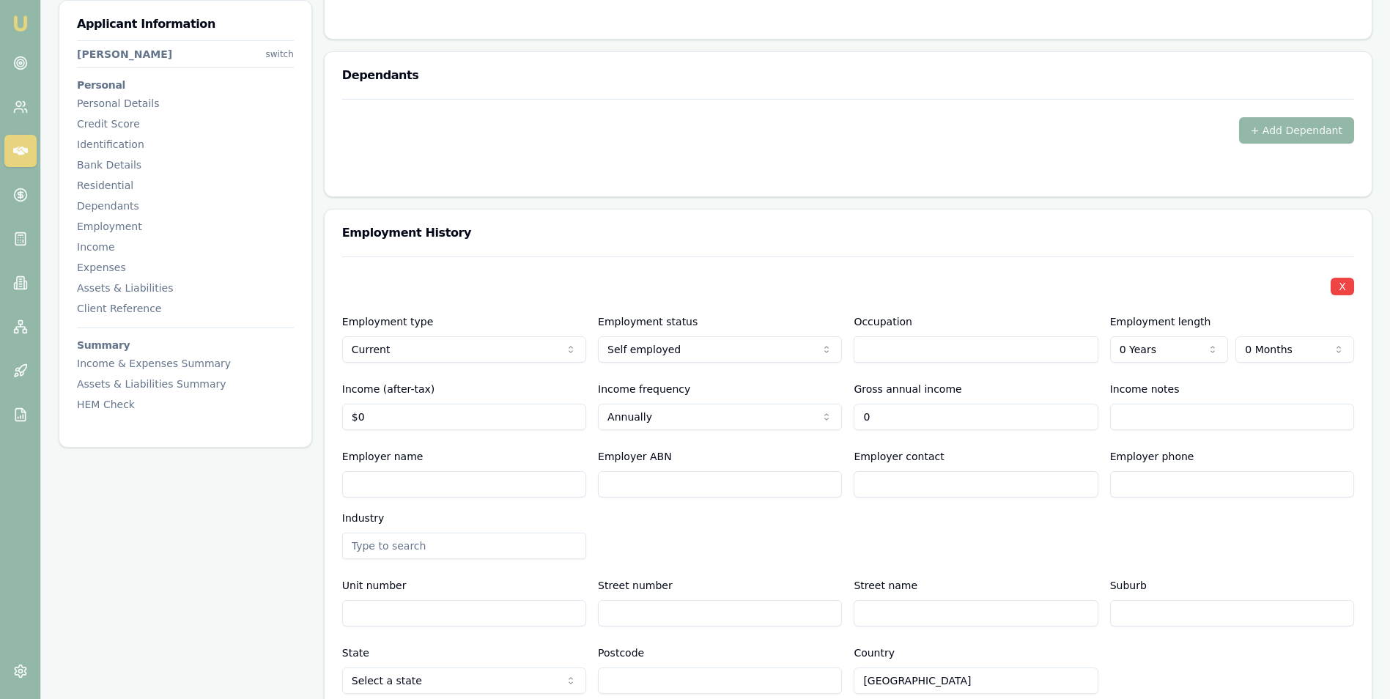
click at [909, 421] on input "0" at bounding box center [976, 417] width 244 height 26
type input "$30,000"
click at [990, 447] on div "X Employment type Current Current Previous Employment status [DEMOGRAPHIC_DATA]…" at bounding box center [848, 474] width 1012 height 437
click at [1136, 421] on input "Income notes" at bounding box center [1232, 417] width 244 height 26
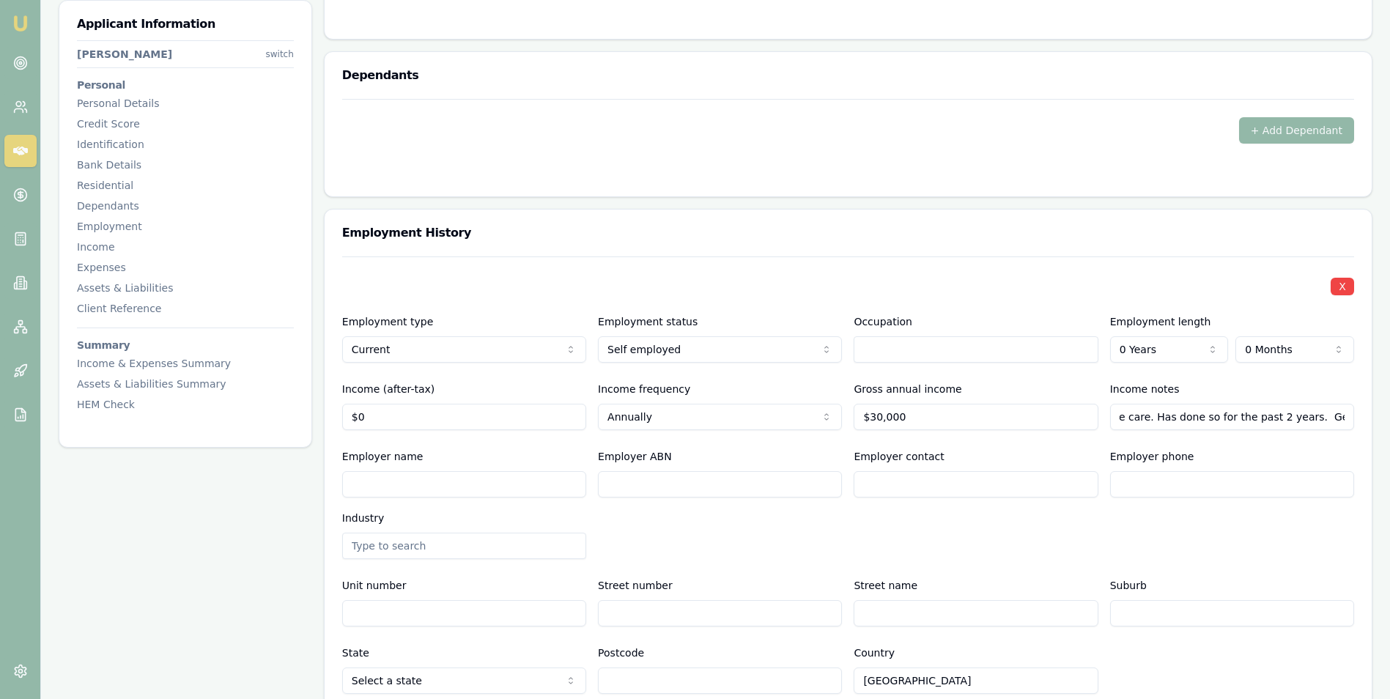
type input "Working for himself but currently been providing care for his father that is no…"
click at [1030, 448] on div "Employer contact" at bounding box center [976, 473] width 244 height 50
